Goal: Transaction & Acquisition: Download file/media

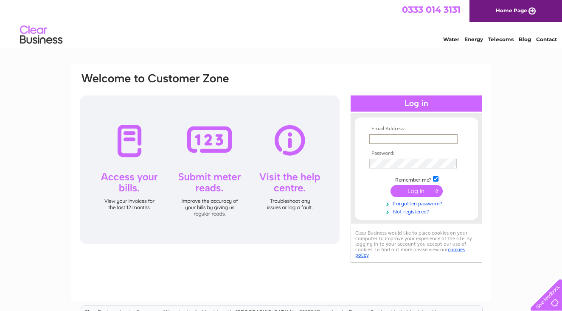
type input "[EMAIL_ADDRESS][DOMAIN_NAME]"
click at [416, 190] on input "submit" at bounding box center [416, 190] width 52 height 12
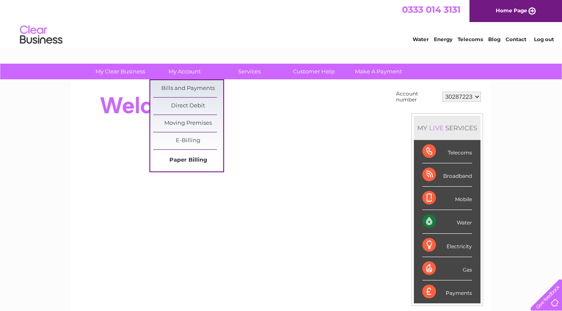
click at [196, 161] on link "Paper Billing" at bounding box center [188, 160] width 70 height 17
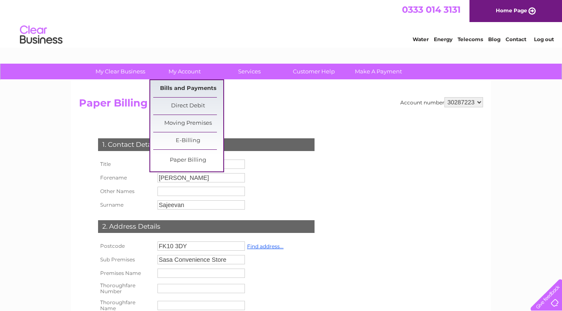
click at [190, 90] on link "Bills and Payments" at bounding box center [188, 88] width 70 height 17
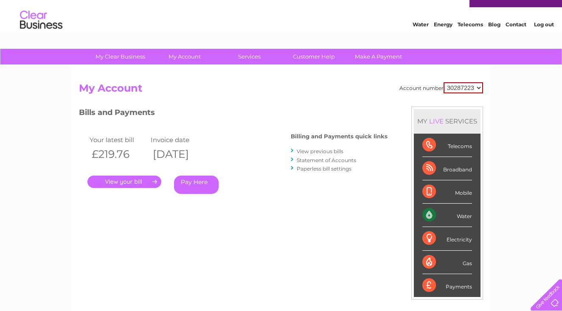
scroll to position [16, 0]
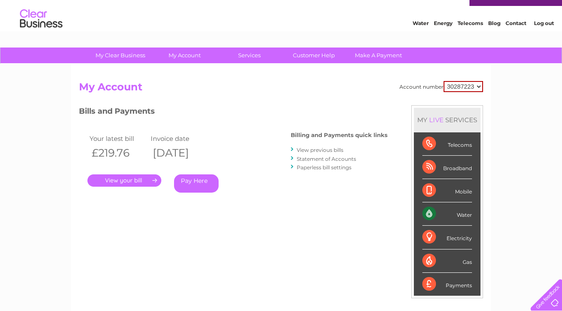
click at [318, 151] on link "View previous bills" at bounding box center [320, 150] width 47 height 6
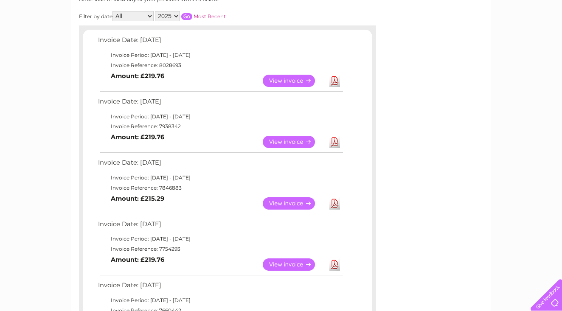
scroll to position [127, 0]
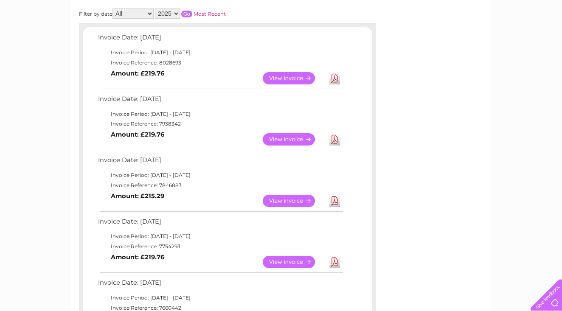
click at [336, 258] on link "Download" at bounding box center [334, 262] width 11 height 12
click at [337, 195] on link "Download" at bounding box center [334, 201] width 11 height 12
click at [337, 138] on link "Download" at bounding box center [334, 139] width 11 height 12
